Goal: Transaction & Acquisition: Purchase product/service

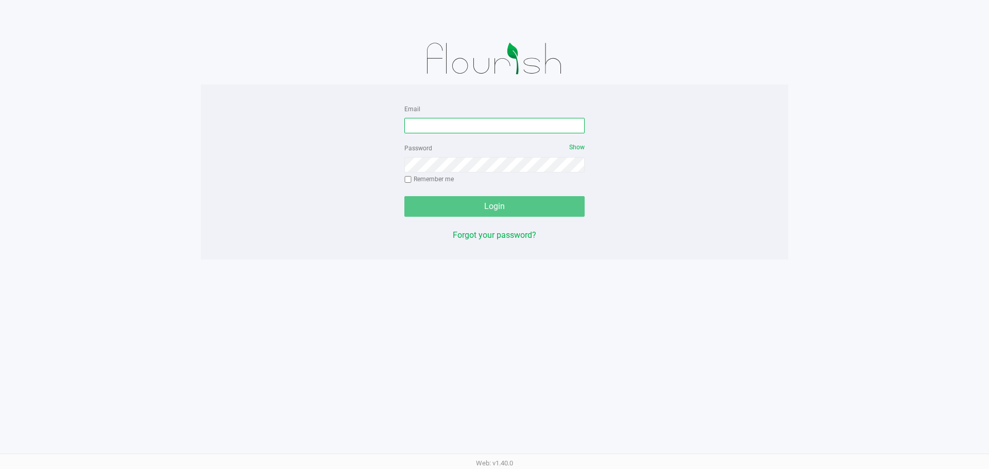
click at [476, 124] on input "Email" at bounding box center [494, 125] width 180 height 15
type input "[EMAIL_ADDRESS][DOMAIN_NAME]"
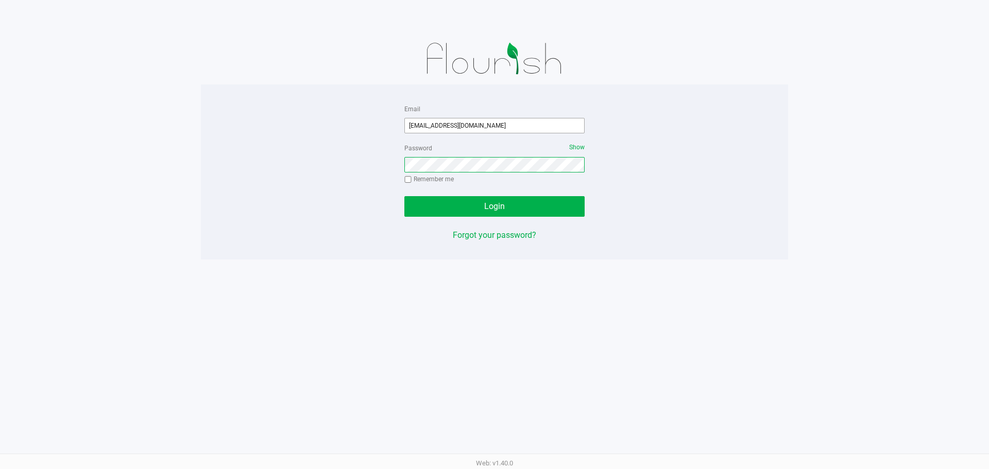
click at [404, 196] on button "Login" at bounding box center [494, 206] width 180 height 21
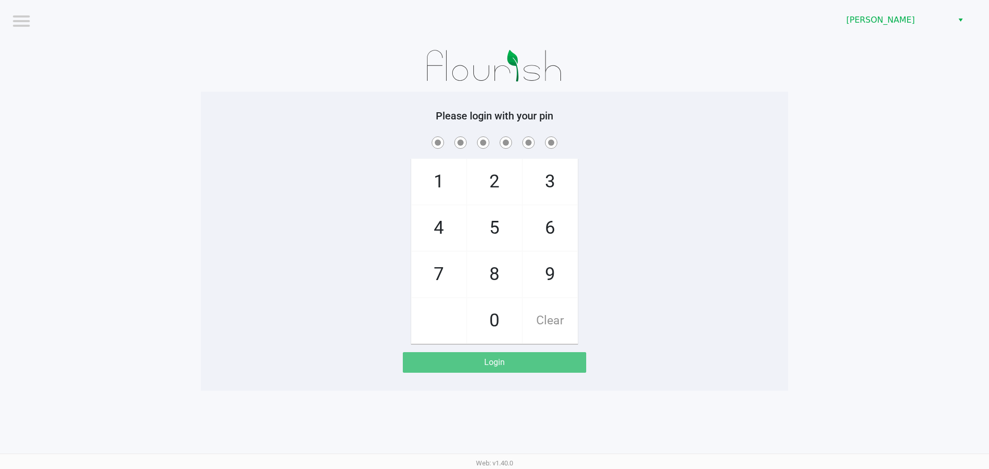
click at [497, 276] on span "8" at bounding box center [494, 274] width 55 height 45
checkbox input "true"
click at [558, 178] on span "3" at bounding box center [550, 181] width 55 height 45
checkbox input "true"
click at [434, 276] on span "7" at bounding box center [439, 274] width 55 height 45
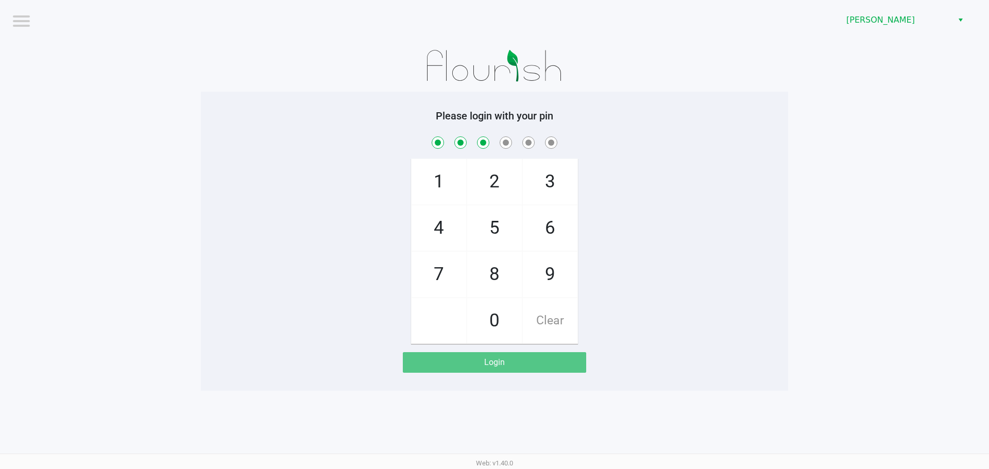
checkbox input "true"
click at [549, 291] on span "9" at bounding box center [550, 274] width 55 height 45
checkbox input "true"
click at [488, 190] on span "2" at bounding box center [494, 181] width 55 height 45
checkbox input "true"
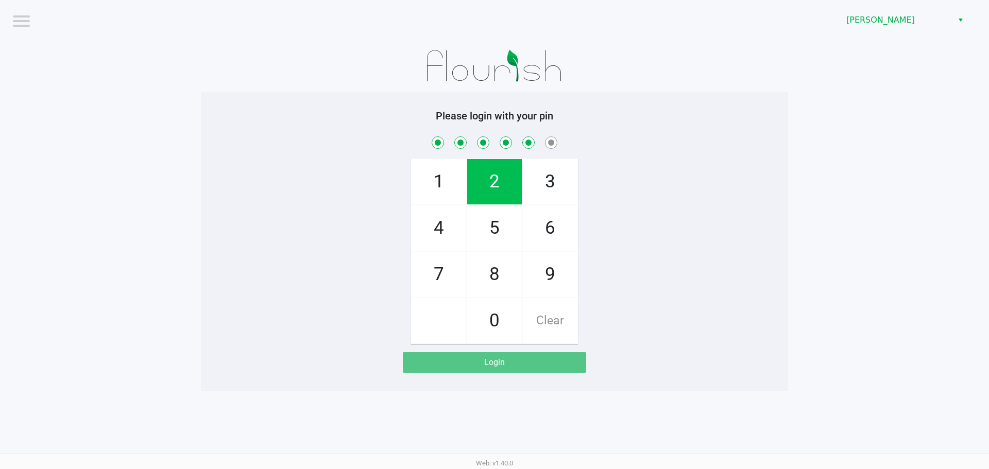
click at [432, 182] on span "1" at bounding box center [439, 181] width 55 height 45
checkbox input "true"
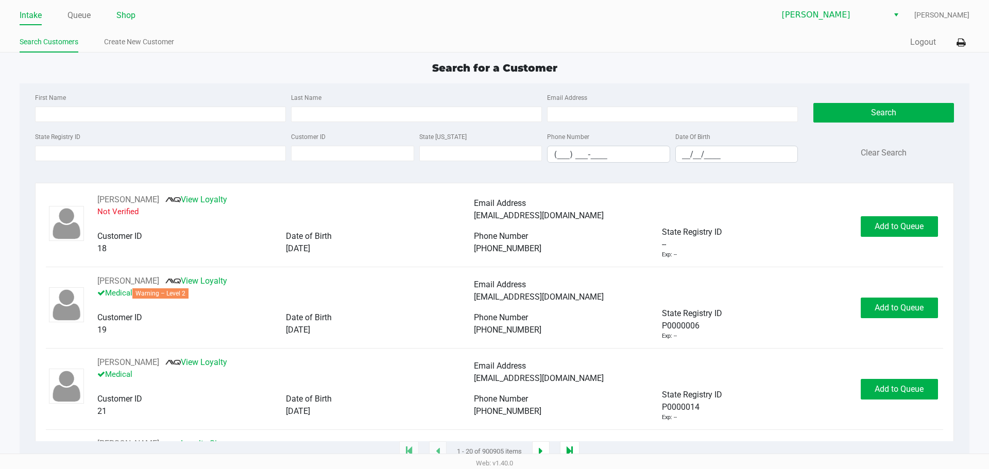
click at [126, 16] on link "Shop" at bounding box center [125, 15] width 19 height 14
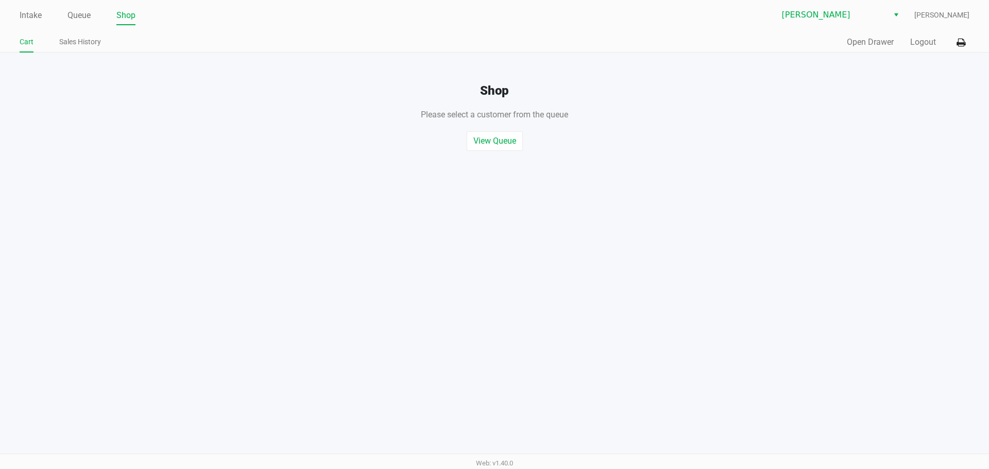
click at [57, 20] on ul "Intake Queue Shop" at bounding box center [257, 16] width 475 height 18
click at [81, 16] on link "Queue" at bounding box center [78, 15] width 23 height 14
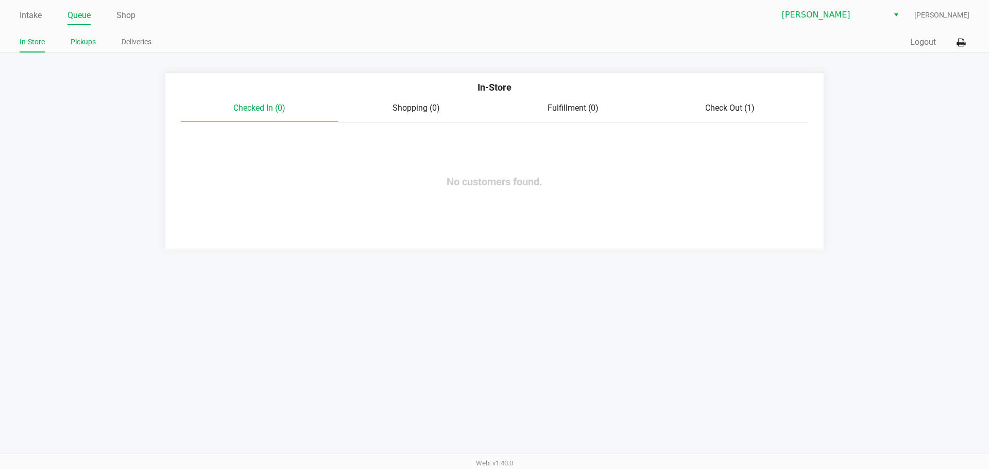
click at [86, 38] on link "Pickups" at bounding box center [83, 42] width 25 height 13
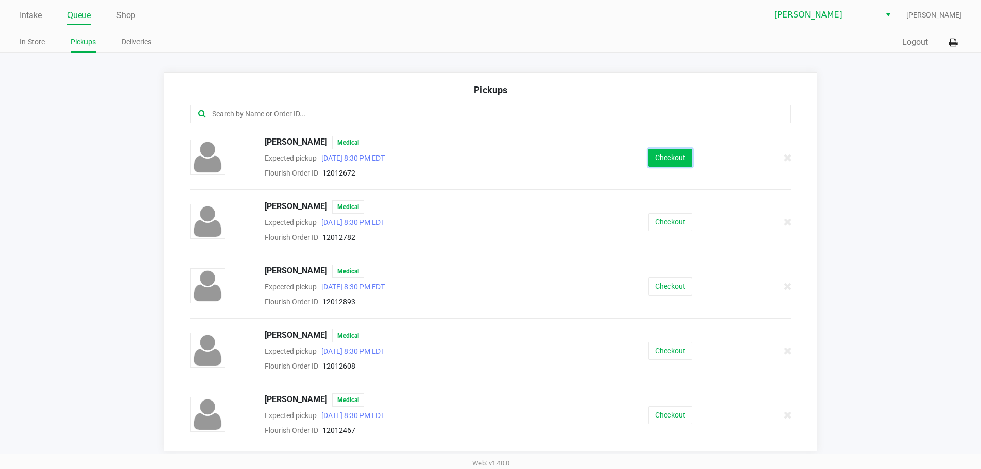
click at [681, 161] on button "Checkout" at bounding box center [671, 158] width 44 height 18
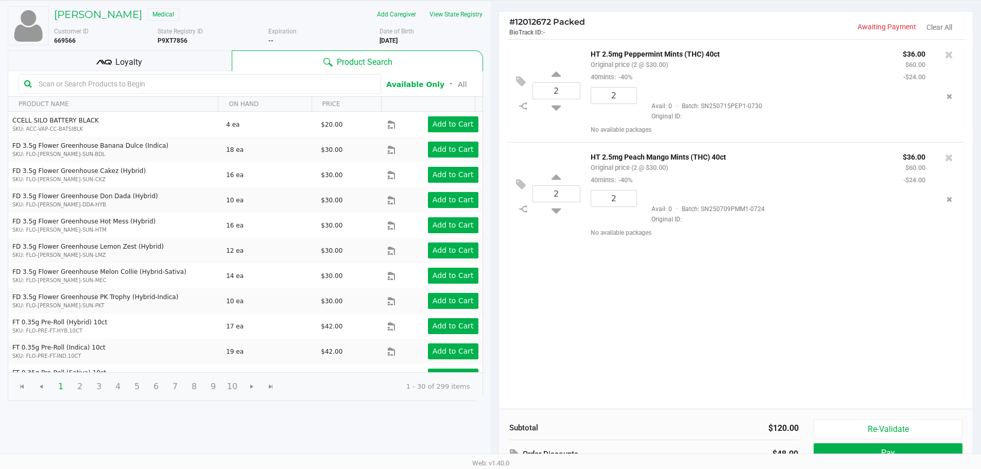
scroll to position [106, 0]
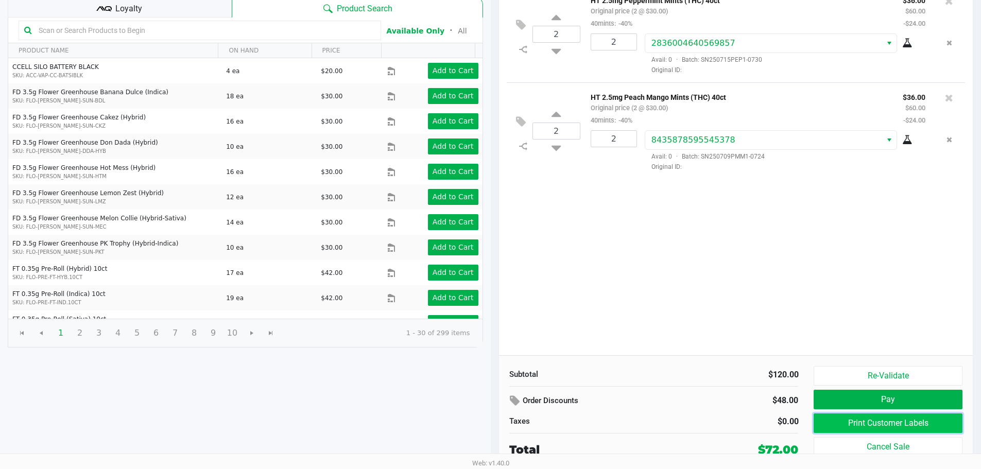
click at [864, 426] on button "Print Customer Labels" at bounding box center [888, 424] width 148 height 20
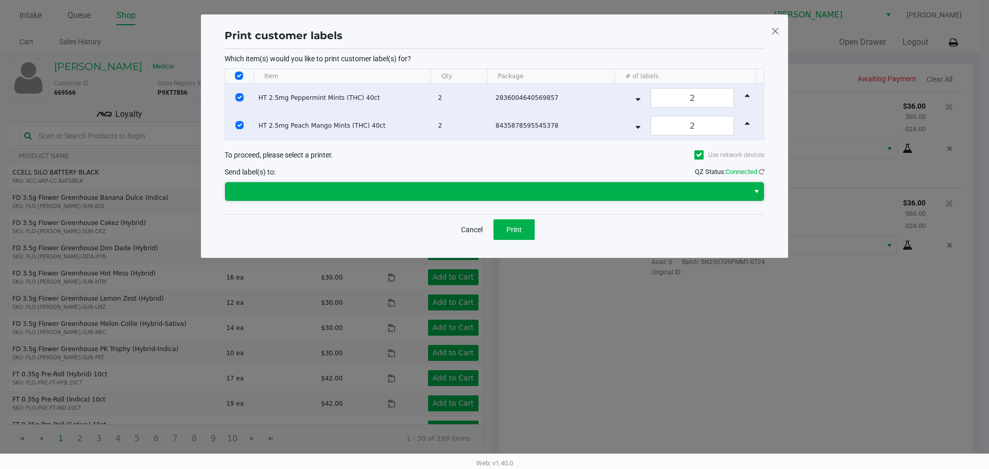
click at [431, 190] on span at bounding box center [487, 191] width 512 height 12
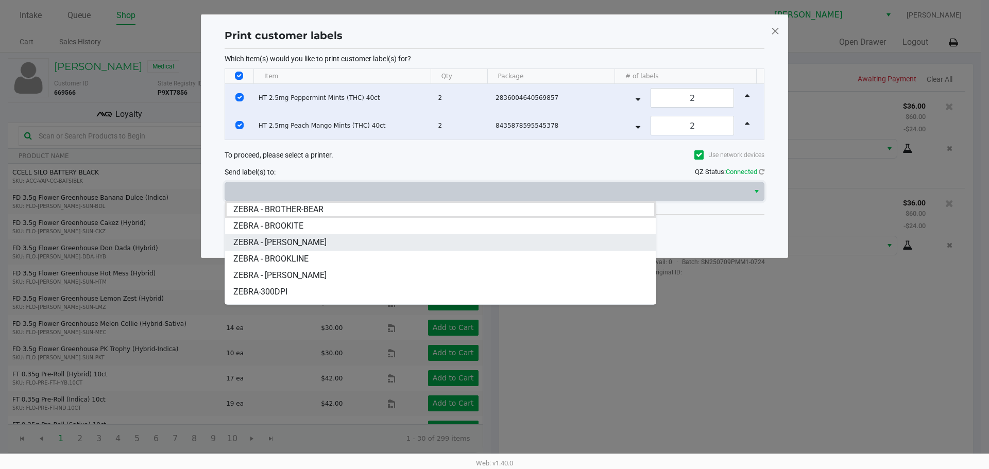
click at [338, 247] on li "ZEBRA - [PERSON_NAME]" at bounding box center [440, 242] width 431 height 16
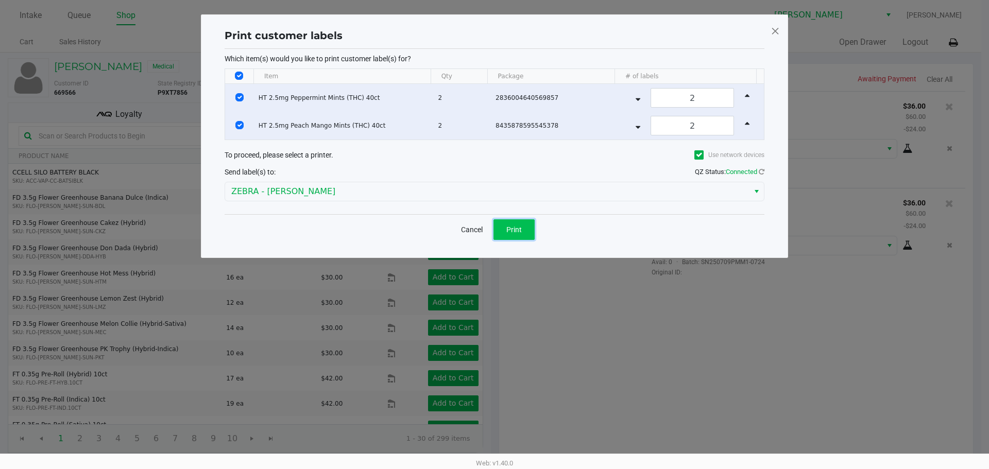
click at [510, 228] on span "Print" at bounding box center [513, 230] width 15 height 8
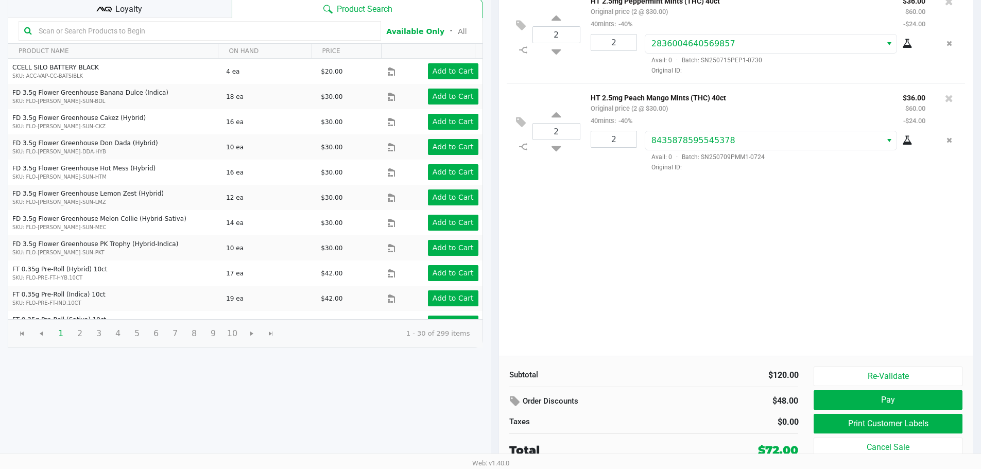
scroll to position [106, 0]
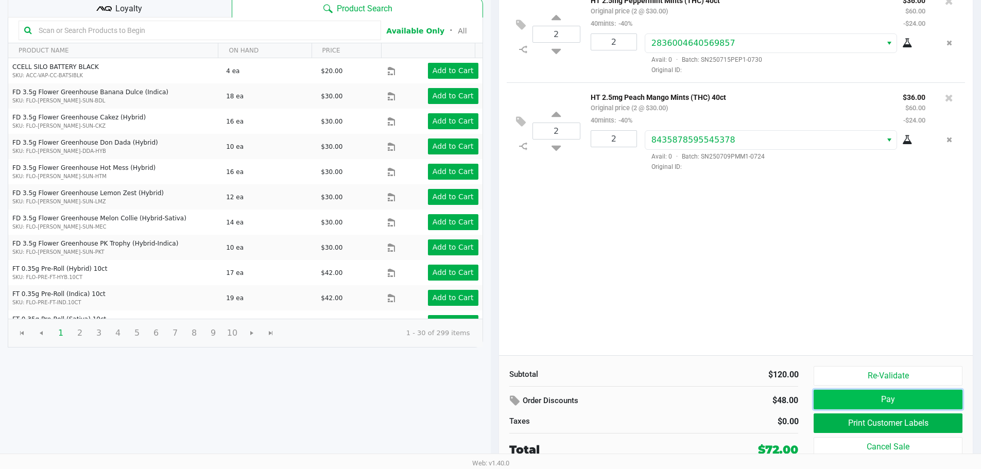
click at [871, 402] on button "Pay" at bounding box center [888, 400] width 148 height 20
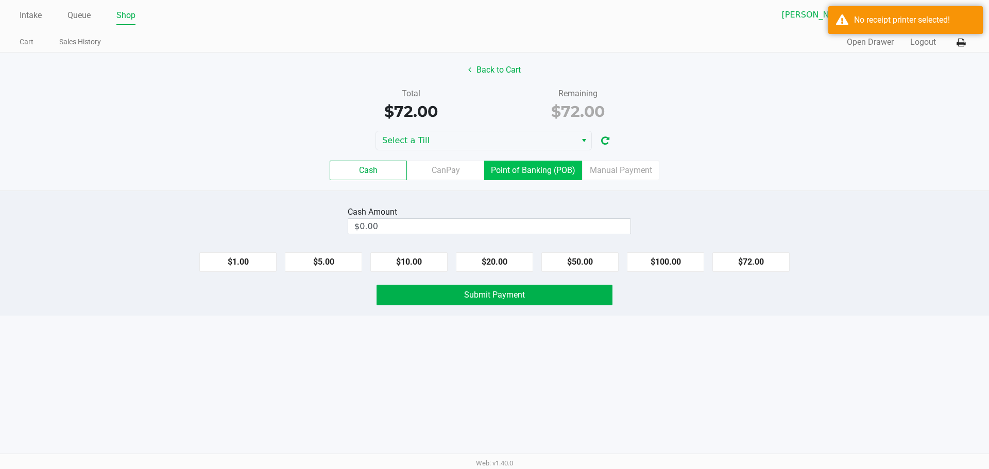
click at [512, 168] on label "Point of Banking (POB)" at bounding box center [533, 171] width 98 height 20
click at [0, 0] on 7 "Point of Banking (POB)" at bounding box center [0, 0] width 0 height 0
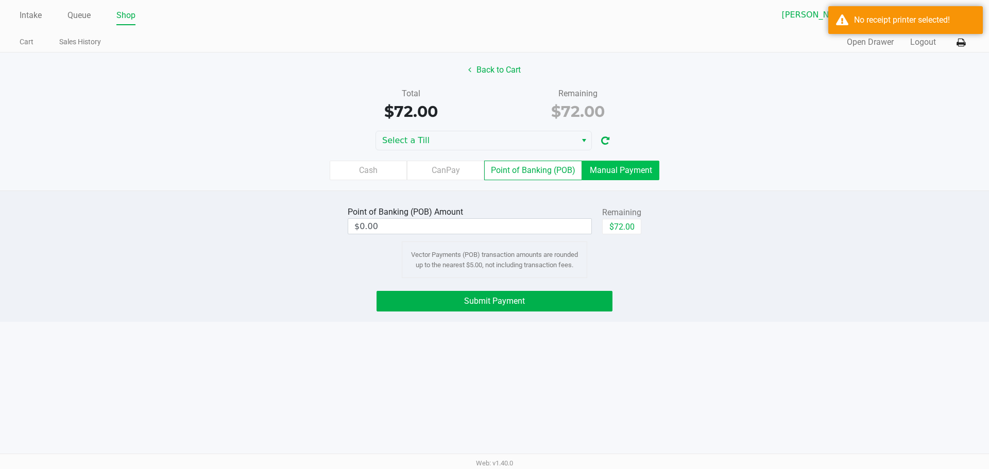
click at [619, 178] on label "Manual Payment" at bounding box center [620, 171] width 77 height 20
click at [0, 0] on 8 "Manual Payment" at bounding box center [0, 0] width 0 height 0
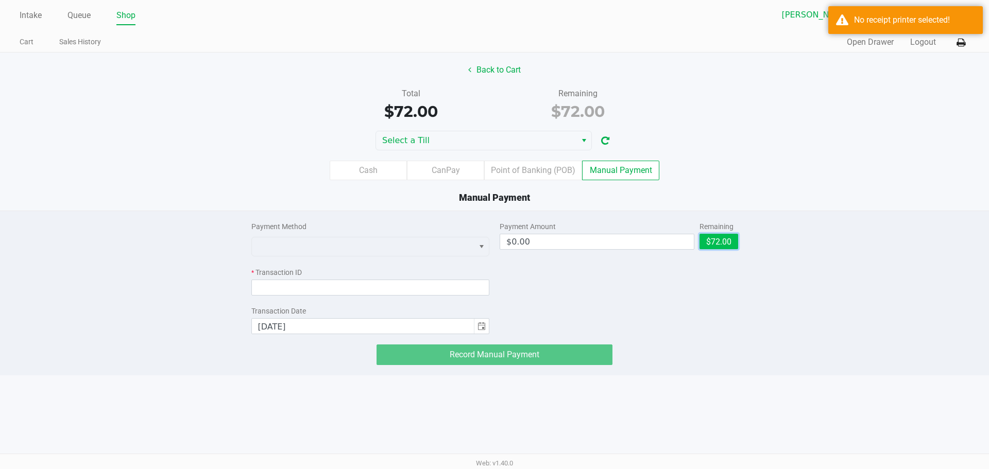
click at [726, 248] on button "$72.00" at bounding box center [719, 241] width 39 height 15
type input "$72.00"
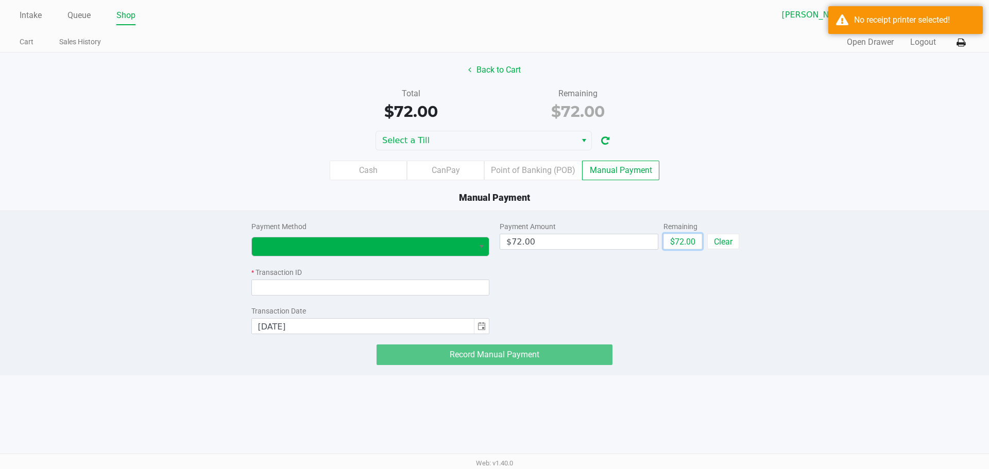
click at [474, 243] on button "Select" at bounding box center [481, 246] width 15 height 19
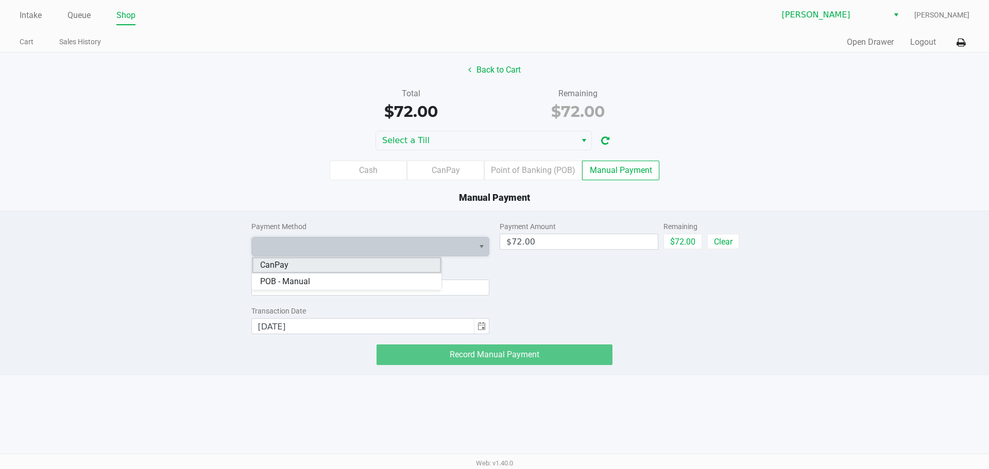
click at [292, 262] on li "CanPay" at bounding box center [347, 265] width 190 height 16
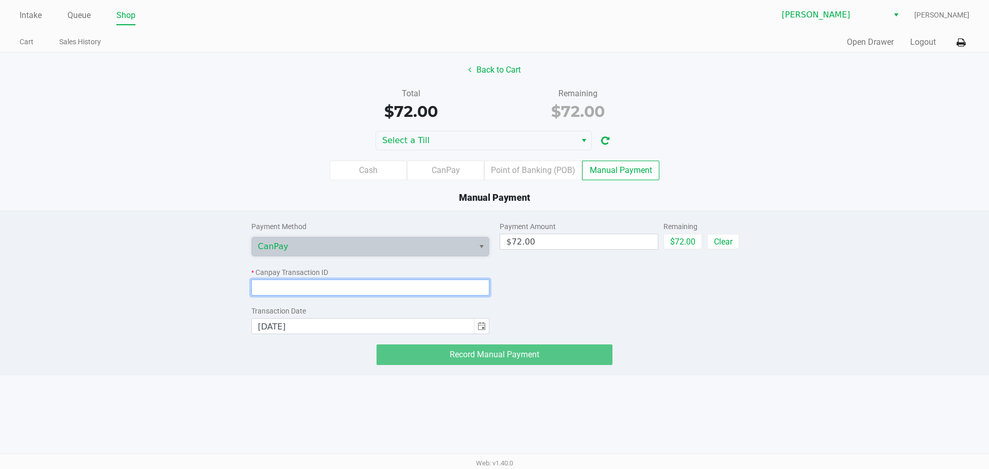
click at [299, 286] on input at bounding box center [370, 288] width 239 height 16
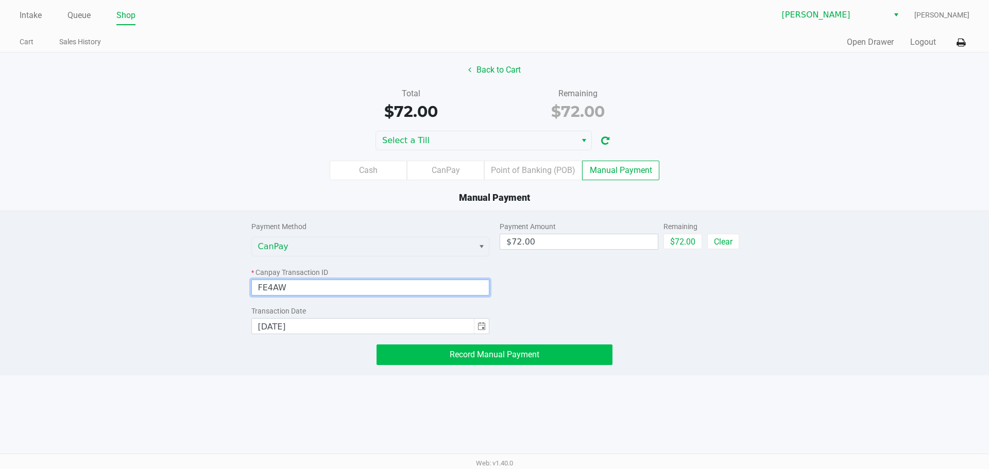
type input "FE4AW"
click at [548, 360] on button "Record Manual Payment" at bounding box center [495, 355] width 236 height 21
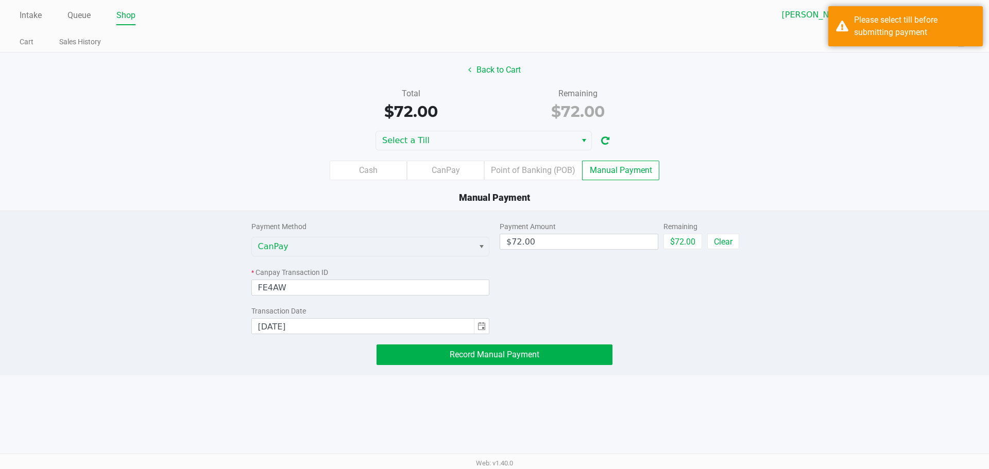
click at [505, 128] on div "Back to Cart Total $72.00 Remaining $72.00 Select a Till Cash CanPay Point of B…" at bounding box center [494, 132] width 989 height 158
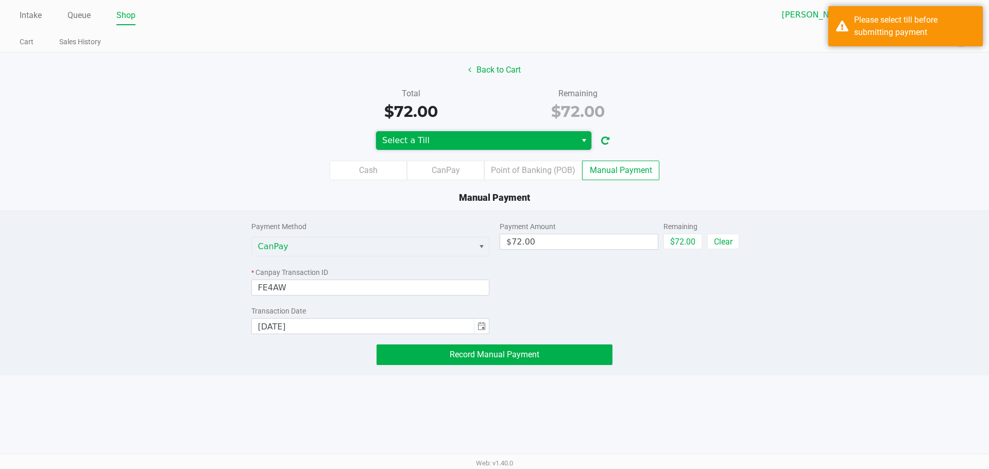
click at [519, 137] on span "Select a Till" at bounding box center [476, 140] width 188 height 12
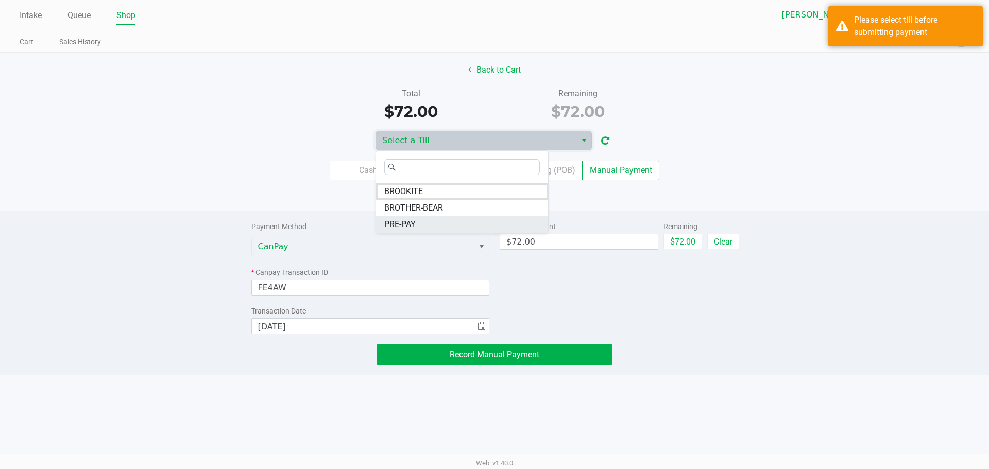
click at [445, 219] on li "PRE-PAY" at bounding box center [462, 224] width 172 height 16
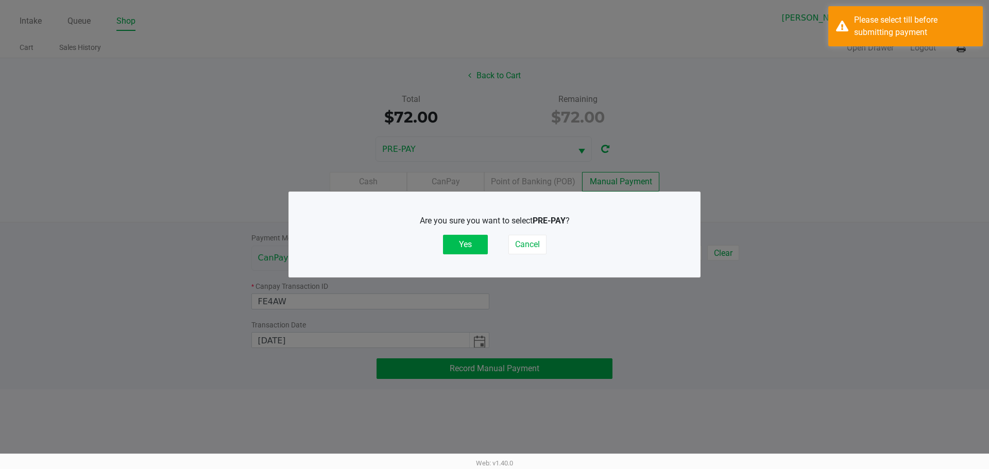
click at [461, 243] on button "Yes" at bounding box center [465, 245] width 45 height 20
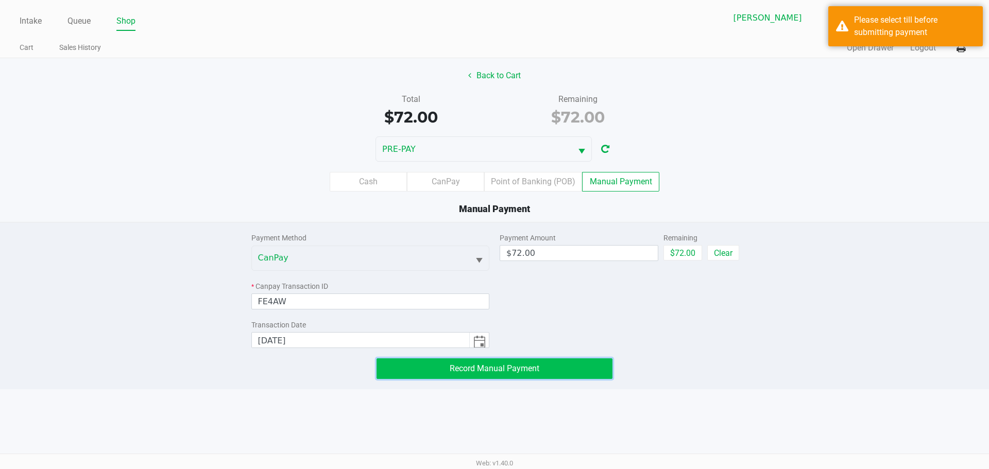
click at [500, 369] on span "Record Manual Payment" at bounding box center [495, 369] width 90 height 10
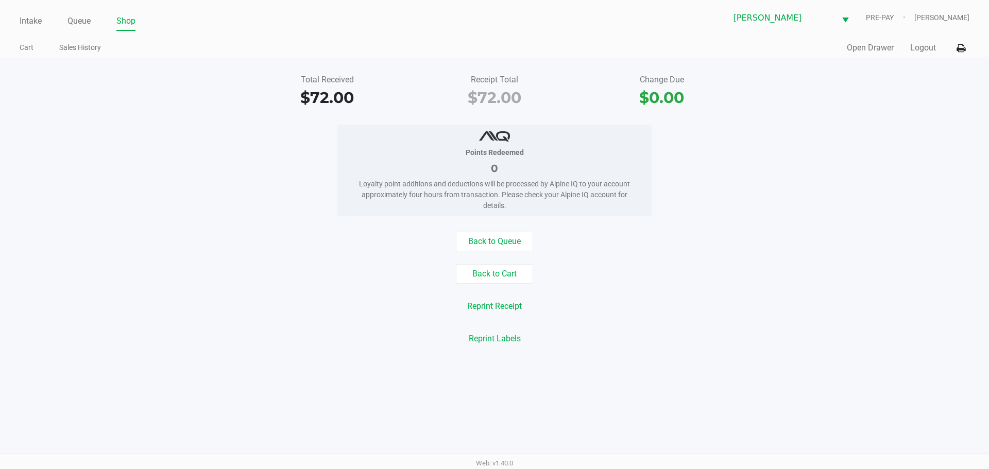
click at [536, 320] on div "Back to Queue Back to Cart Reprint Receipt Reprint Labels" at bounding box center [494, 290] width 1005 height 117
click at [508, 307] on button "Reprint Receipt" at bounding box center [495, 307] width 68 height 20
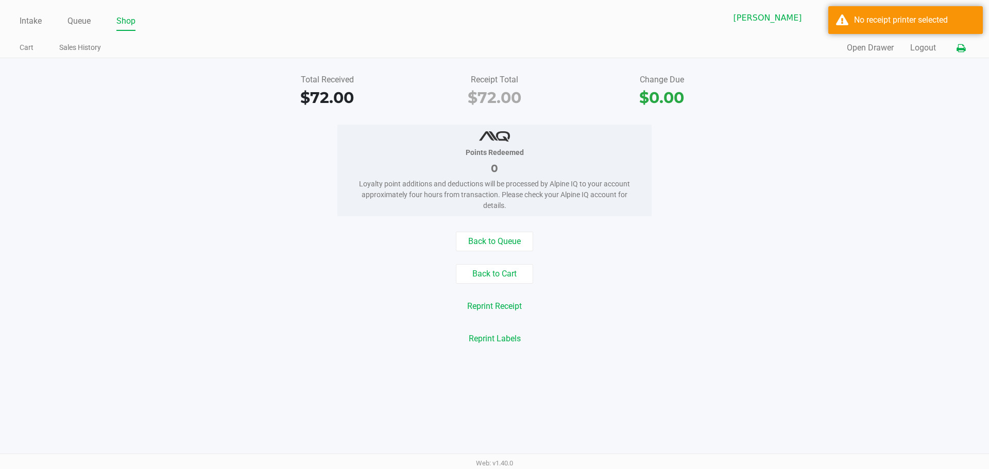
click at [956, 48] on button at bounding box center [961, 48] width 17 height 19
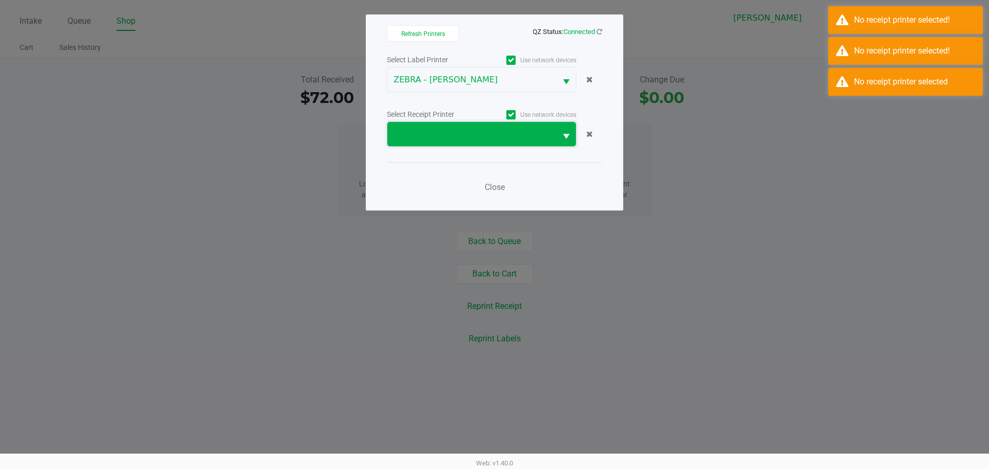
click at [532, 138] on span at bounding box center [472, 134] width 157 height 12
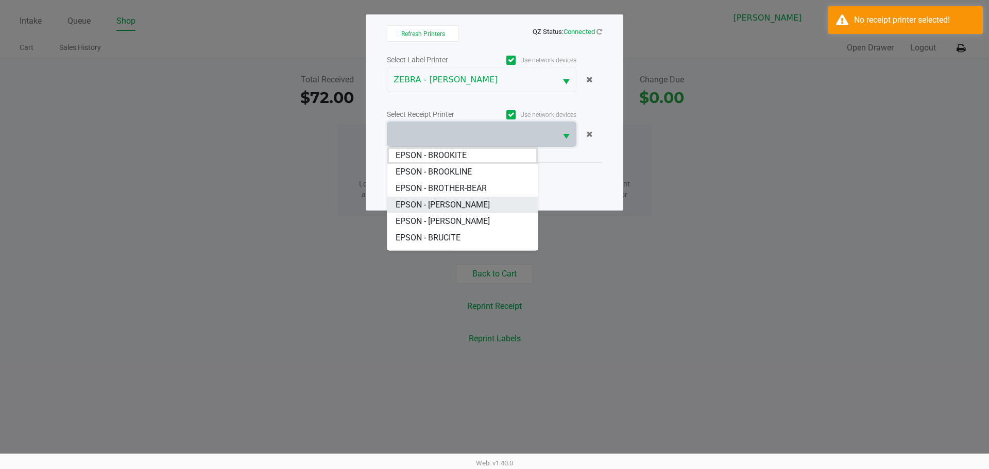
click at [473, 209] on span "EPSON - [PERSON_NAME]" at bounding box center [443, 205] width 94 height 12
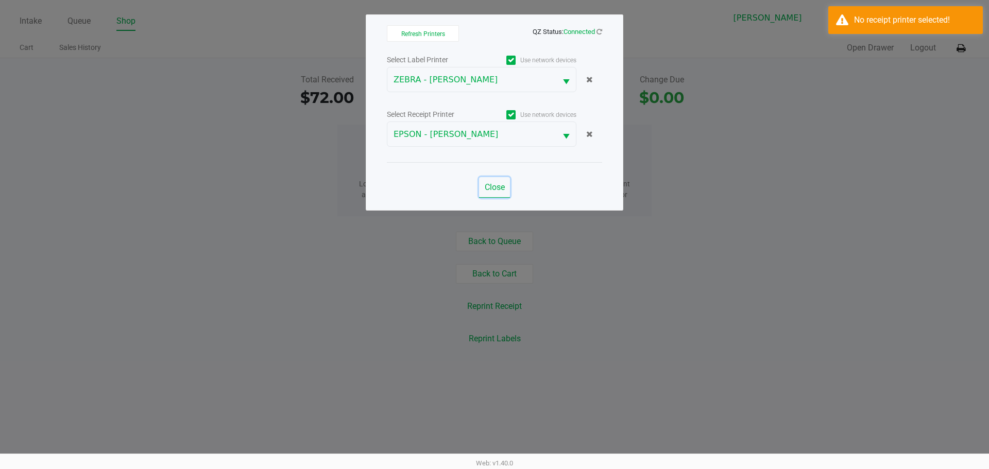
click at [496, 186] on span "Close" at bounding box center [495, 187] width 20 height 10
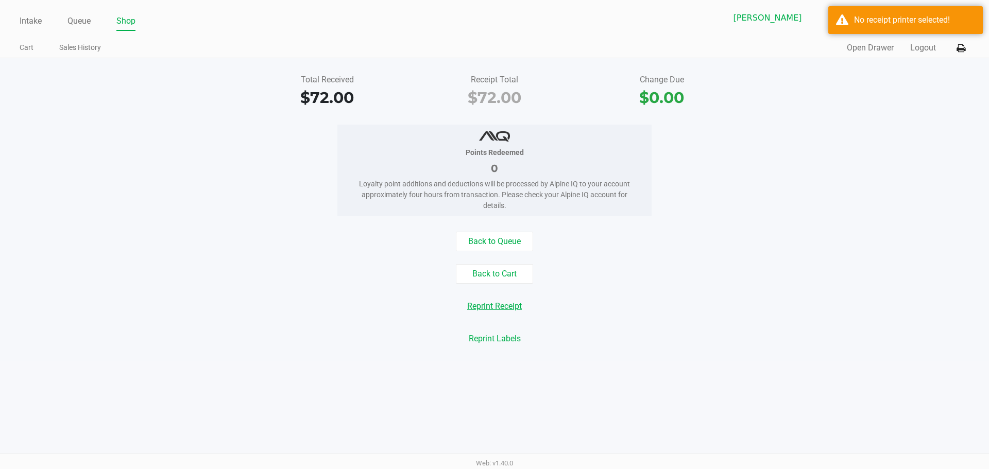
click at [517, 297] on button "Reprint Receipt" at bounding box center [495, 307] width 68 height 20
